Goal: Information Seeking & Learning: Check status

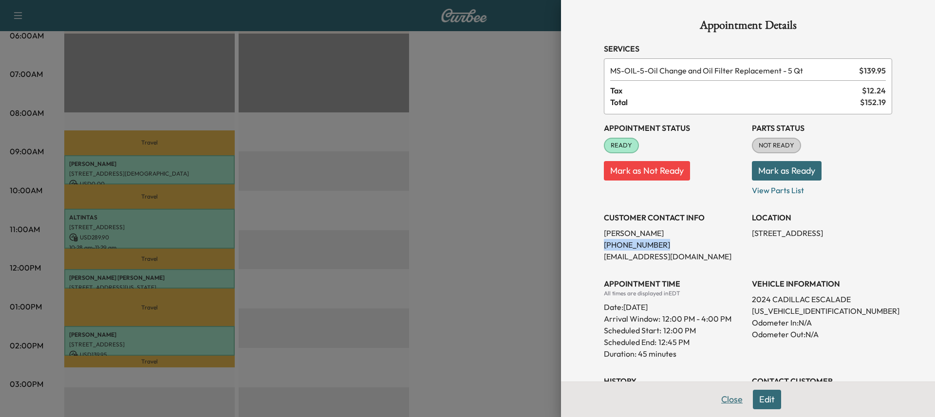
click at [728, 404] on button "Close" at bounding box center [732, 399] width 34 height 19
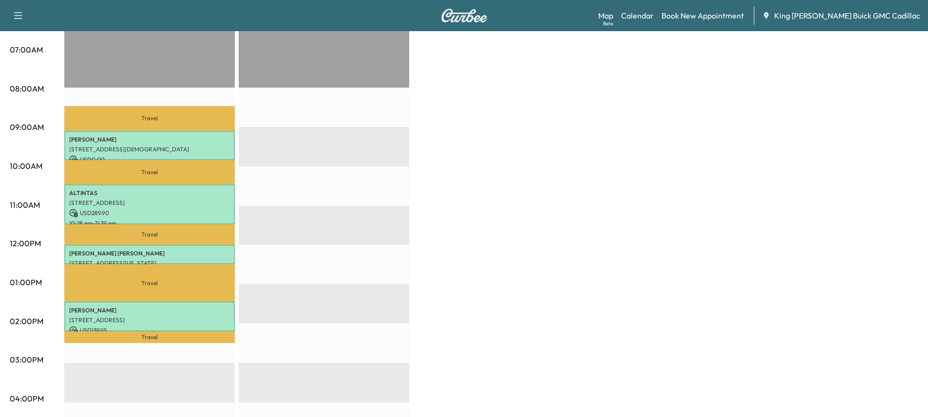
scroll to position [195, 0]
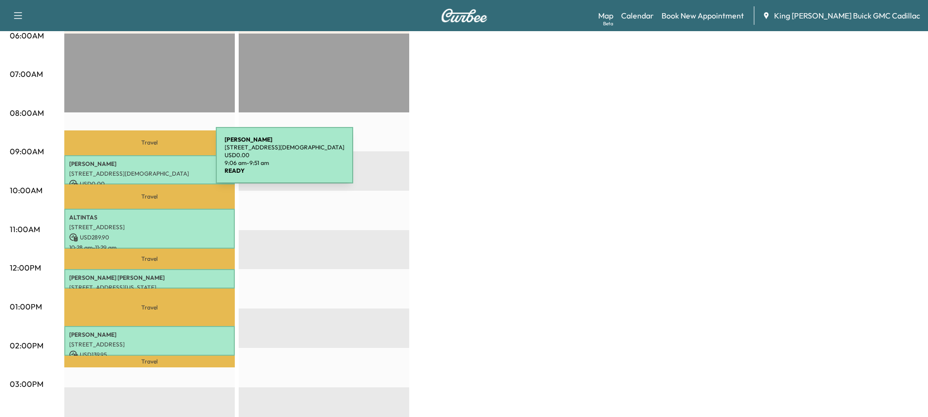
click at [143, 161] on p "[PERSON_NAME]" at bounding box center [149, 164] width 161 height 8
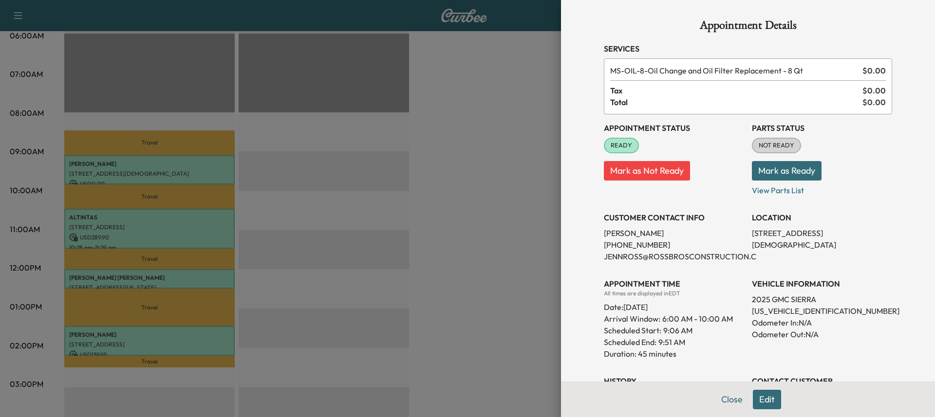
click at [617, 248] on p "[PHONE_NUMBER]" at bounding box center [674, 245] width 140 height 12
click at [645, 248] on p "[PHONE_NUMBER]" at bounding box center [674, 245] width 140 height 12
drag, startPoint x: 647, startPoint y: 245, endPoint x: 597, endPoint y: 246, distance: 50.7
click at [604, 246] on p "[PHONE_NUMBER]" at bounding box center [674, 245] width 140 height 12
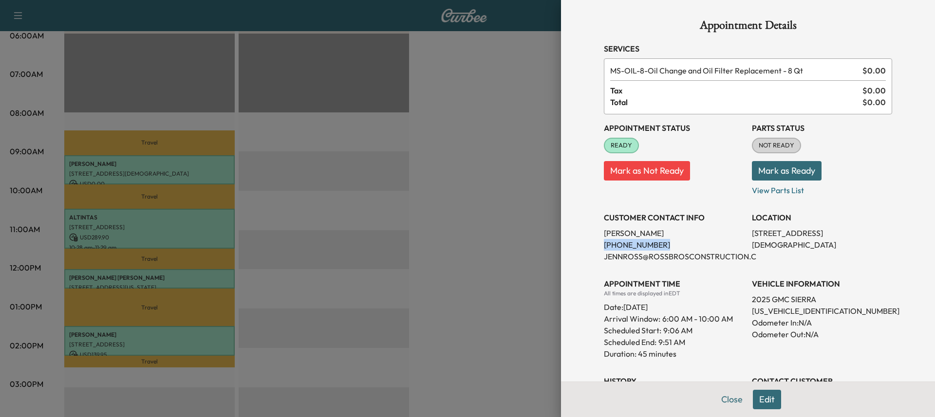
copy p "[PHONE_NUMBER]"
drag, startPoint x: 433, startPoint y: 221, endPoint x: 429, endPoint y: 223, distance: 5.2
click at [433, 220] on div at bounding box center [467, 208] width 935 height 417
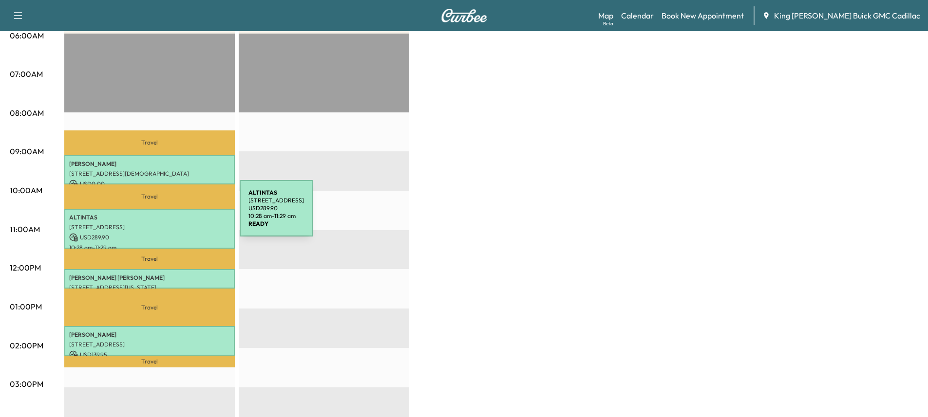
click at [167, 214] on p "ALTINTAS" at bounding box center [149, 218] width 161 height 8
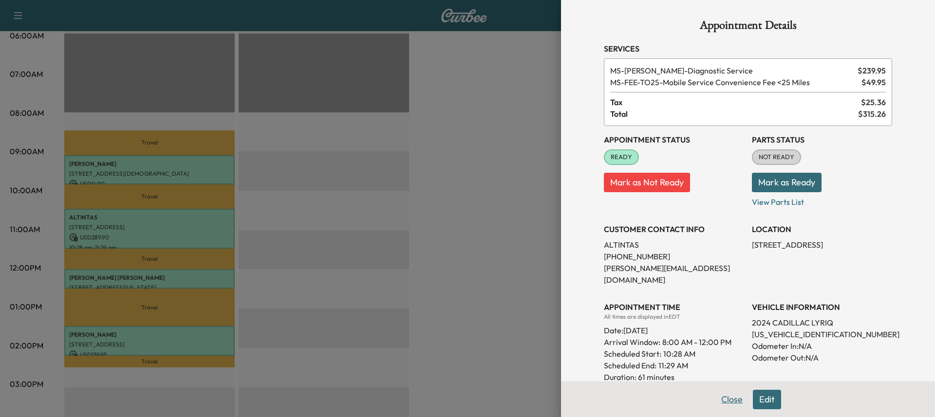
click at [729, 400] on button "Close" at bounding box center [732, 399] width 34 height 19
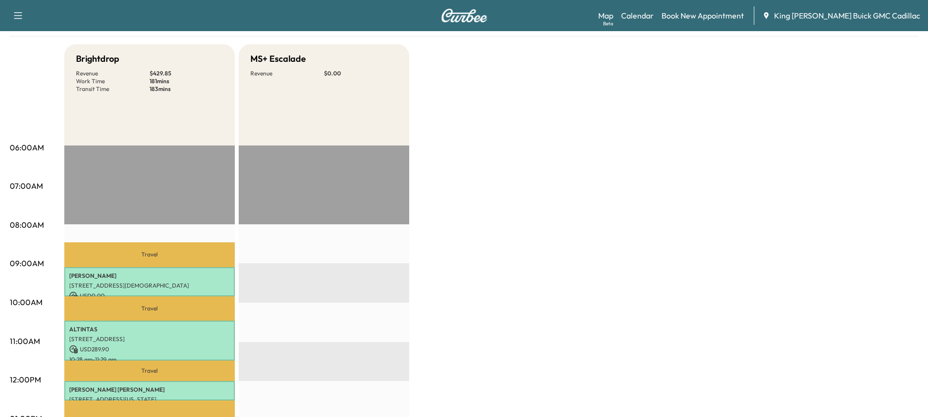
scroll to position [0, 0]
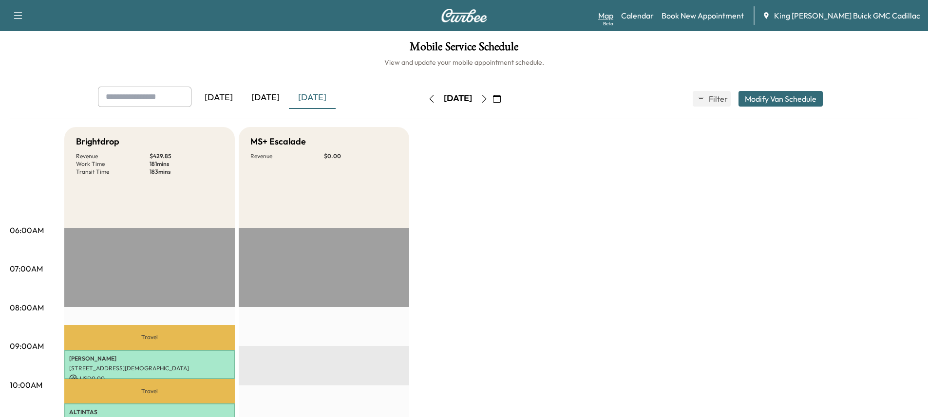
click at [613, 16] on link "Map Beta" at bounding box center [605, 16] width 15 height 12
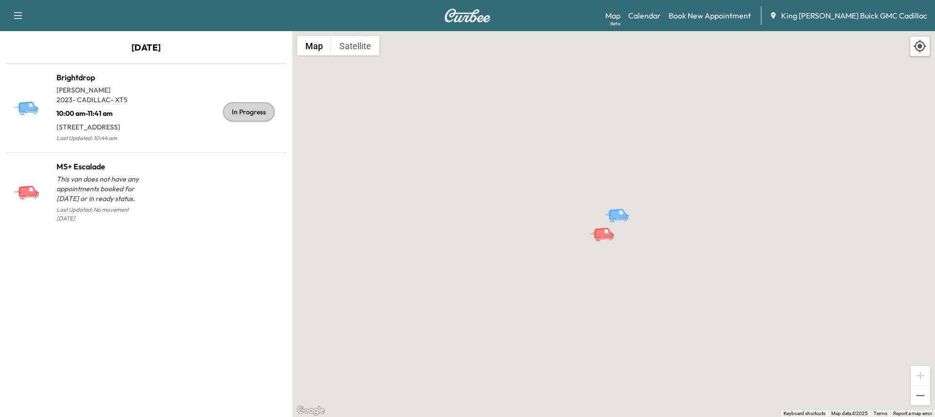
click at [153, 49] on p "[DATE]" at bounding box center [146, 50] width 292 height 19
click at [152, 49] on p "[DATE]" at bounding box center [146, 50] width 292 height 19
click at [113, 42] on p "[DATE]" at bounding box center [146, 50] width 292 height 19
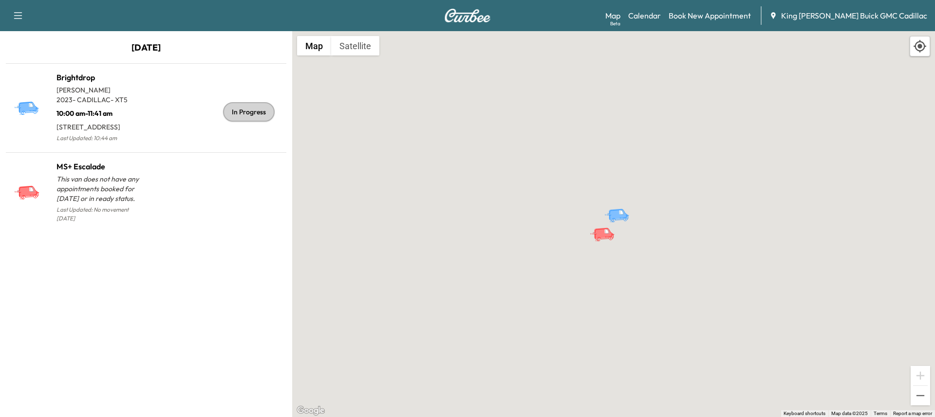
click at [19, 13] on icon "button" at bounding box center [18, 16] width 12 height 12
drag, startPoint x: 146, startPoint y: 36, endPoint x: 153, endPoint y: 36, distance: 7.3
click at [153, 36] on div "[DATE] Brightdrop [PERSON_NAME] 2023 - CADILLAC - XT5 10:00 am - 11:41 am [STRE…" at bounding box center [146, 224] width 292 height 386
click at [620, 19] on link "Map Beta" at bounding box center [612, 16] width 15 height 12
click at [661, 17] on link "Calendar" at bounding box center [644, 16] width 33 height 12
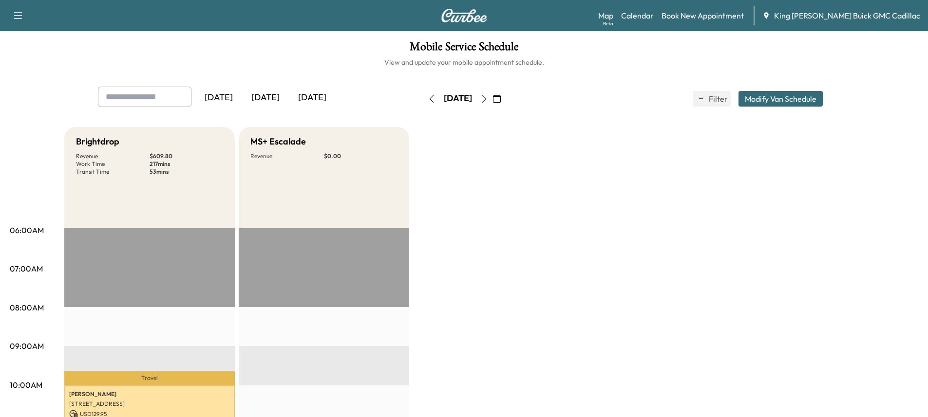
click at [488, 97] on icon "button" at bounding box center [484, 99] width 8 height 8
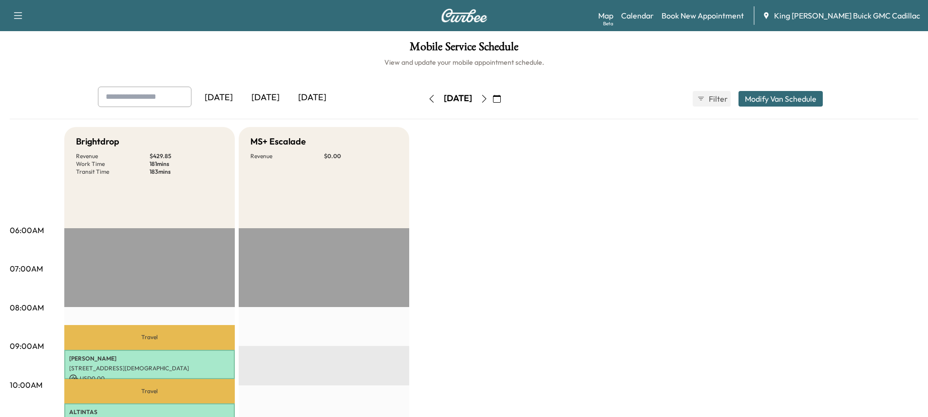
click at [267, 99] on div "[DATE]" at bounding box center [265, 98] width 47 height 22
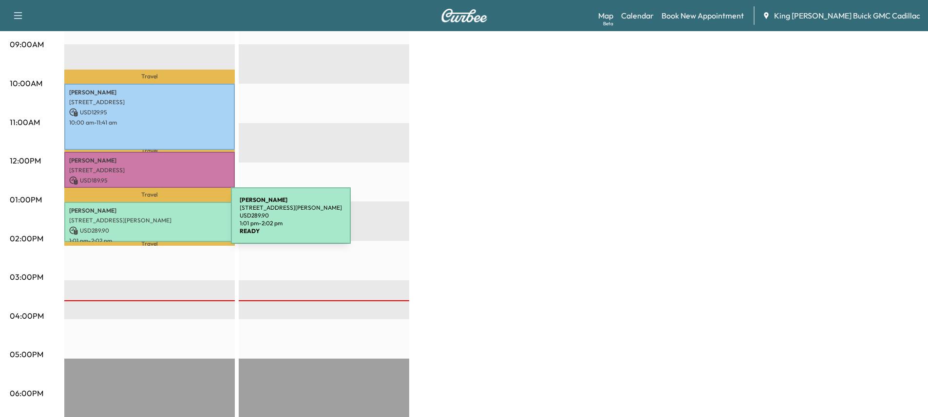
scroll to position [243, 0]
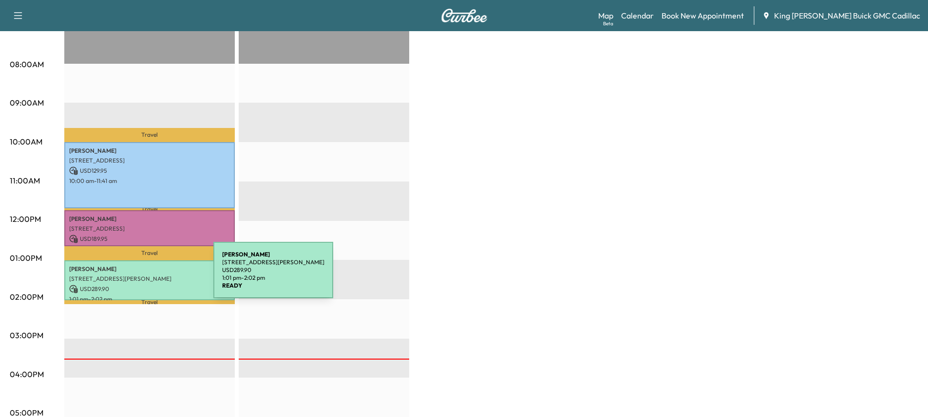
click at [140, 276] on p "[STREET_ADDRESS][PERSON_NAME]" at bounding box center [149, 279] width 161 height 8
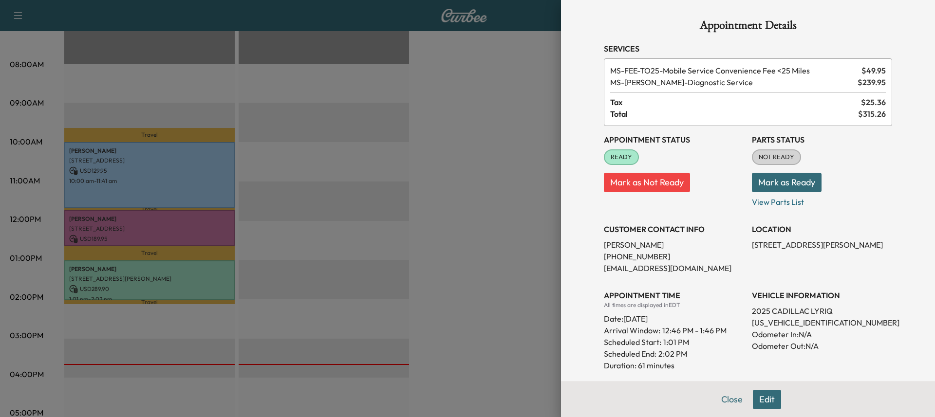
click at [403, 173] on div at bounding box center [467, 208] width 935 height 417
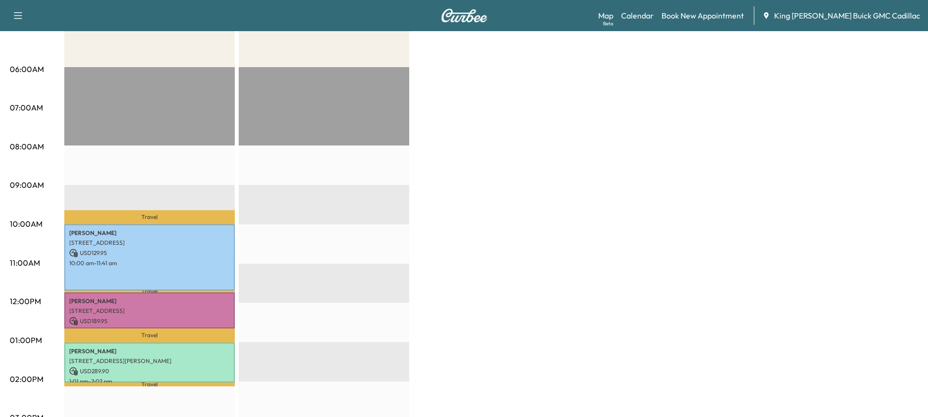
scroll to position [0, 0]
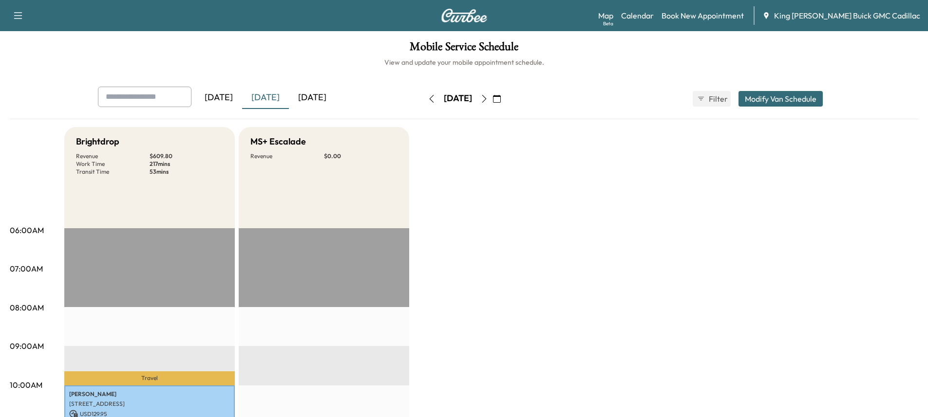
click at [303, 101] on div "[DATE]" at bounding box center [312, 98] width 47 height 22
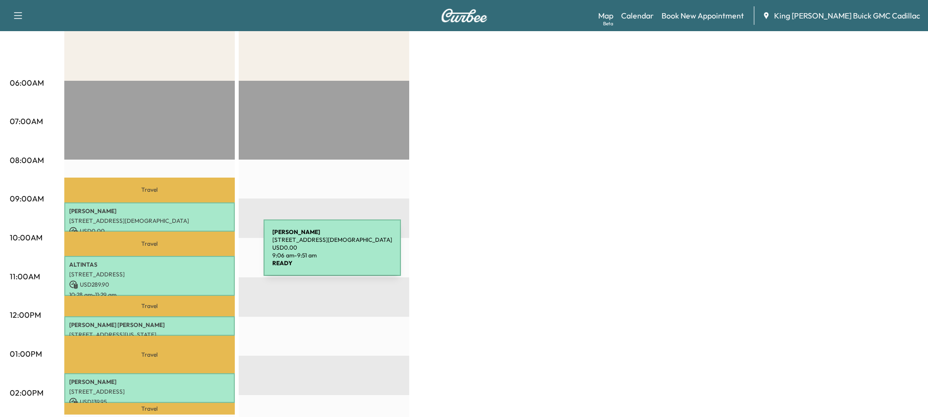
scroll to position [195, 0]
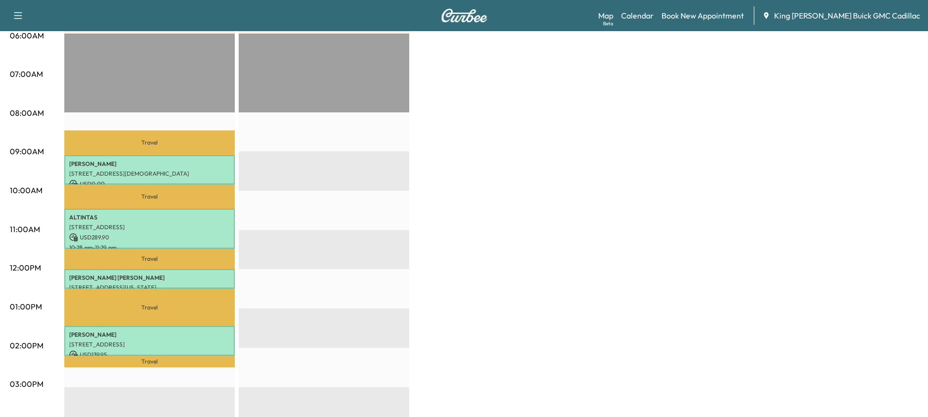
click at [723, 180] on div "Brightdrop Revenue $ 429.85 Work Time 181 mins Transit Time 183 mins Travel [PE…" at bounding box center [491, 297] width 854 height 730
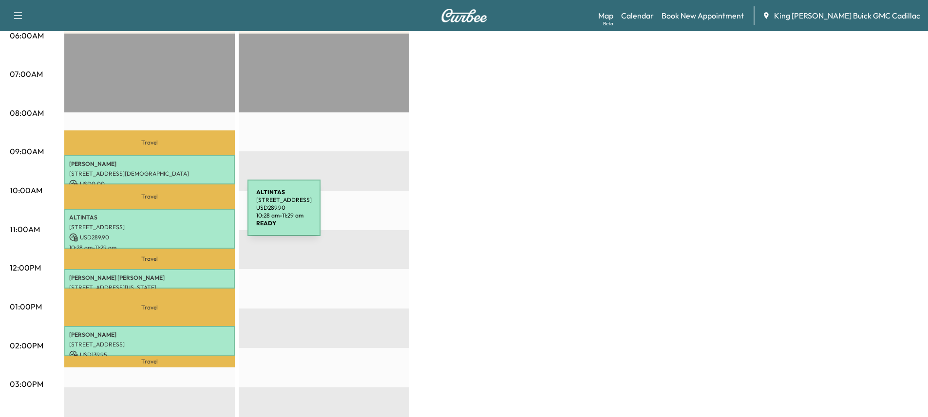
click at [174, 214] on p "ALTINTAS" at bounding box center [149, 218] width 161 height 8
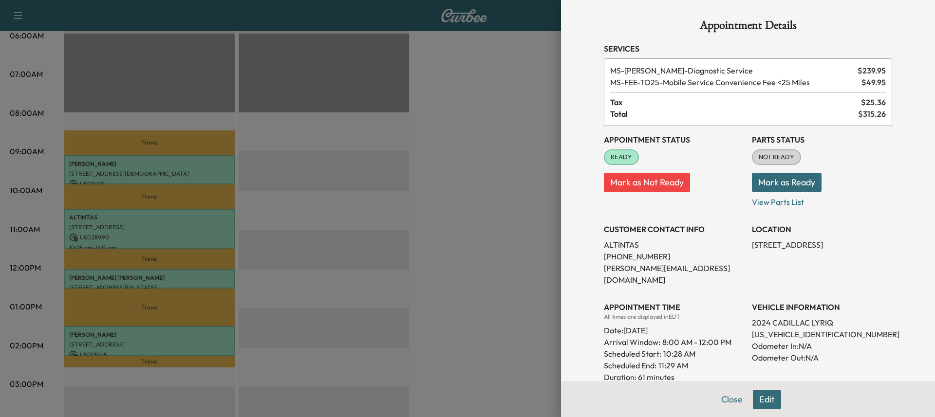
click at [702, 149] on div "Appointment Status READY Mark as Not Ready" at bounding box center [674, 167] width 140 height 82
click at [614, 256] on p "[PHONE_NUMBER]" at bounding box center [674, 257] width 140 height 12
drag, startPoint x: 643, startPoint y: 254, endPoint x: 652, endPoint y: 254, distance: 9.3
click at [643, 254] on p "[PHONE_NUMBER]" at bounding box center [674, 257] width 140 height 12
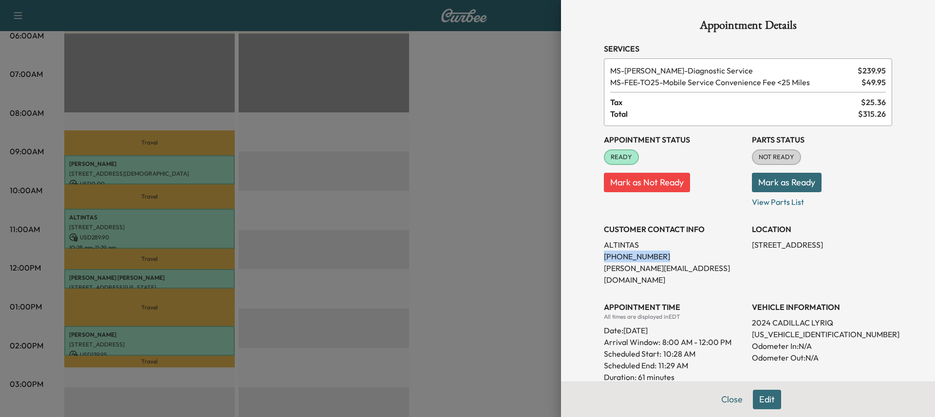
drag, startPoint x: 646, startPoint y: 256, endPoint x: 596, endPoint y: 259, distance: 49.8
click at [596, 259] on div "Appointment Details Services MS-DIAG - Diagnostic Service $ 239.95 MS-FEE-TO25 …" at bounding box center [748, 279] width 312 height 559
drag, startPoint x: 612, startPoint y: 262, endPoint x: 589, endPoint y: 212, distance: 55.6
click at [580, 198] on div "Appointment Details Services MS-DIAG - Diagnostic Service $ 239.95 MS-FEE-TO25 …" at bounding box center [748, 208] width 374 height 417
click at [625, 258] on p "[PHONE_NUMBER]" at bounding box center [674, 257] width 140 height 12
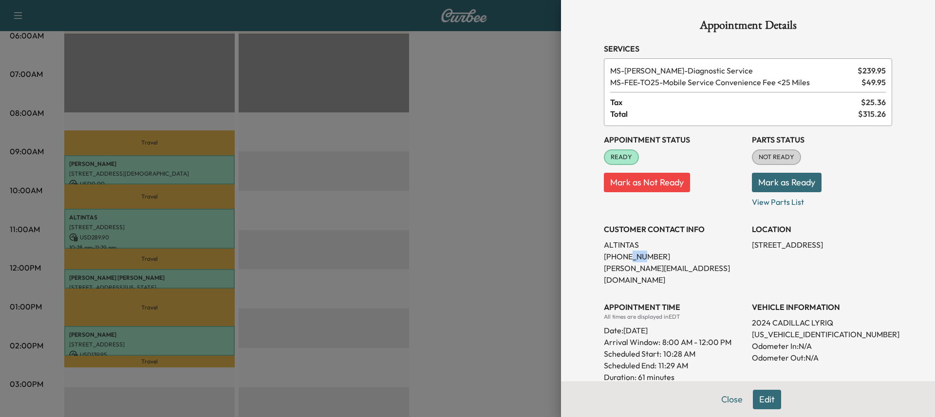
click at [625, 258] on p "[PHONE_NUMBER]" at bounding box center [674, 257] width 140 height 12
drag, startPoint x: 652, startPoint y: 254, endPoint x: 596, endPoint y: 255, distance: 56.0
click at [596, 255] on div "Appointment Details Services MS-DIAG - Diagnostic Service $ 239.95 MS-FEE-TO25 …" at bounding box center [748, 279] width 312 height 559
copy p "[PHONE_NUMBER]"
click at [267, 269] on div at bounding box center [467, 208] width 935 height 417
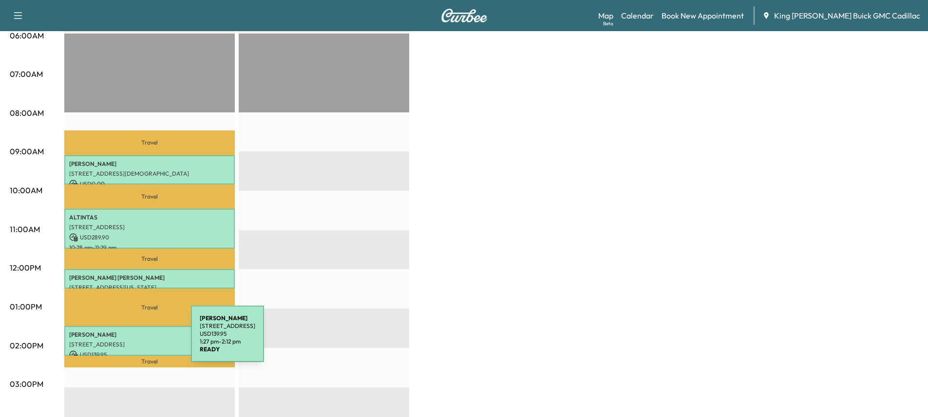
click at [118, 341] on p "[STREET_ADDRESS]" at bounding box center [149, 345] width 161 height 8
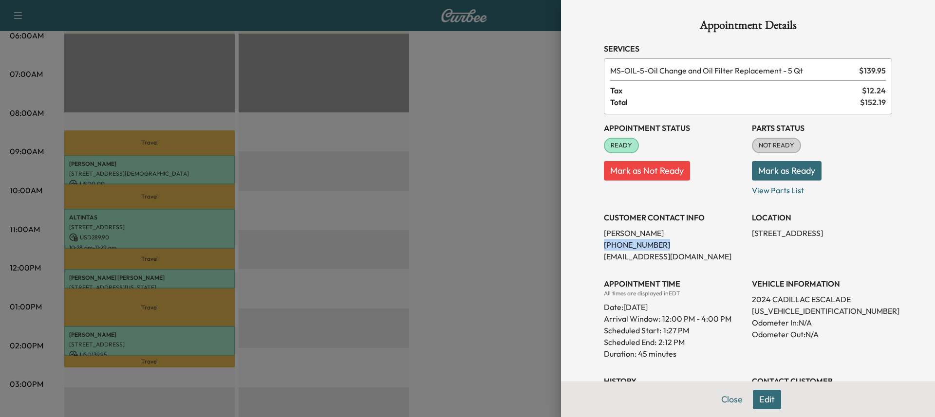
drag, startPoint x: 646, startPoint y: 246, endPoint x: 592, endPoint y: 244, distance: 54.6
click at [592, 245] on div "Appointment Details Services MS-OIL-5 - Oil Change and Oil Filter Replacement -…" at bounding box center [748, 267] width 312 height 535
copy p "[PHONE_NUMBER]"
click at [713, 248] on p "[PHONE_NUMBER]" at bounding box center [674, 245] width 140 height 12
drag, startPoint x: 611, startPoint y: 230, endPoint x: 666, endPoint y: 232, distance: 54.6
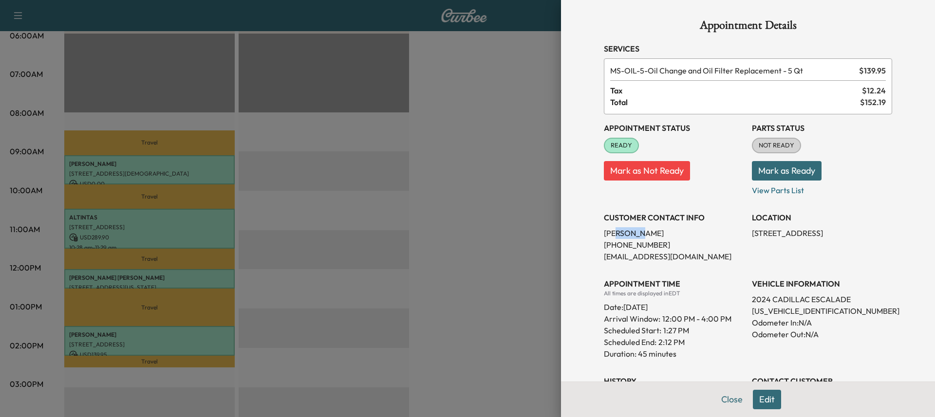
click at [666, 232] on p "[PERSON_NAME]" at bounding box center [674, 233] width 140 height 12
click at [666, 233] on p "[PERSON_NAME]" at bounding box center [674, 233] width 140 height 12
click at [673, 109] on div "MS-OIL-5 - Oil Change and Oil Filter Replacement - 5 Qt $ 139.95 Tax $ 12.24 To…" at bounding box center [748, 86] width 288 height 56
click at [709, 314] on span "12:00 PM - 4:00 PM" at bounding box center [696, 319] width 69 height 12
click at [671, 251] on p "[EMAIL_ADDRESS][DOMAIN_NAME]" at bounding box center [674, 257] width 140 height 12
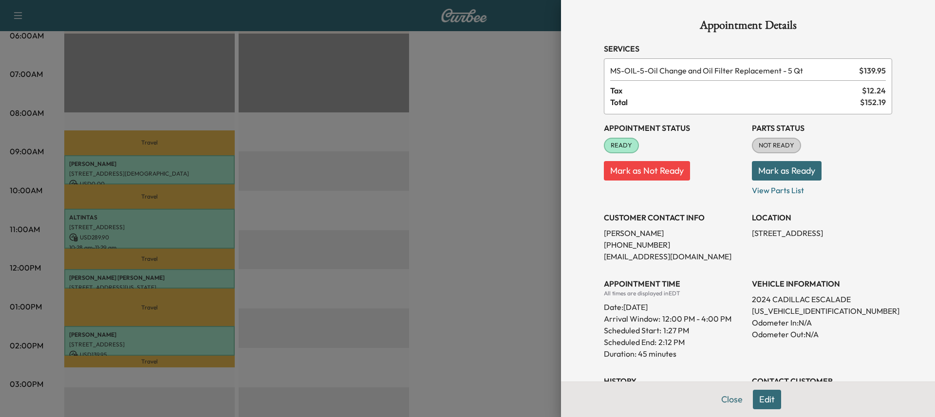
click at [455, 117] on div at bounding box center [467, 208] width 935 height 417
